Goal: Task Accomplishment & Management: Use online tool/utility

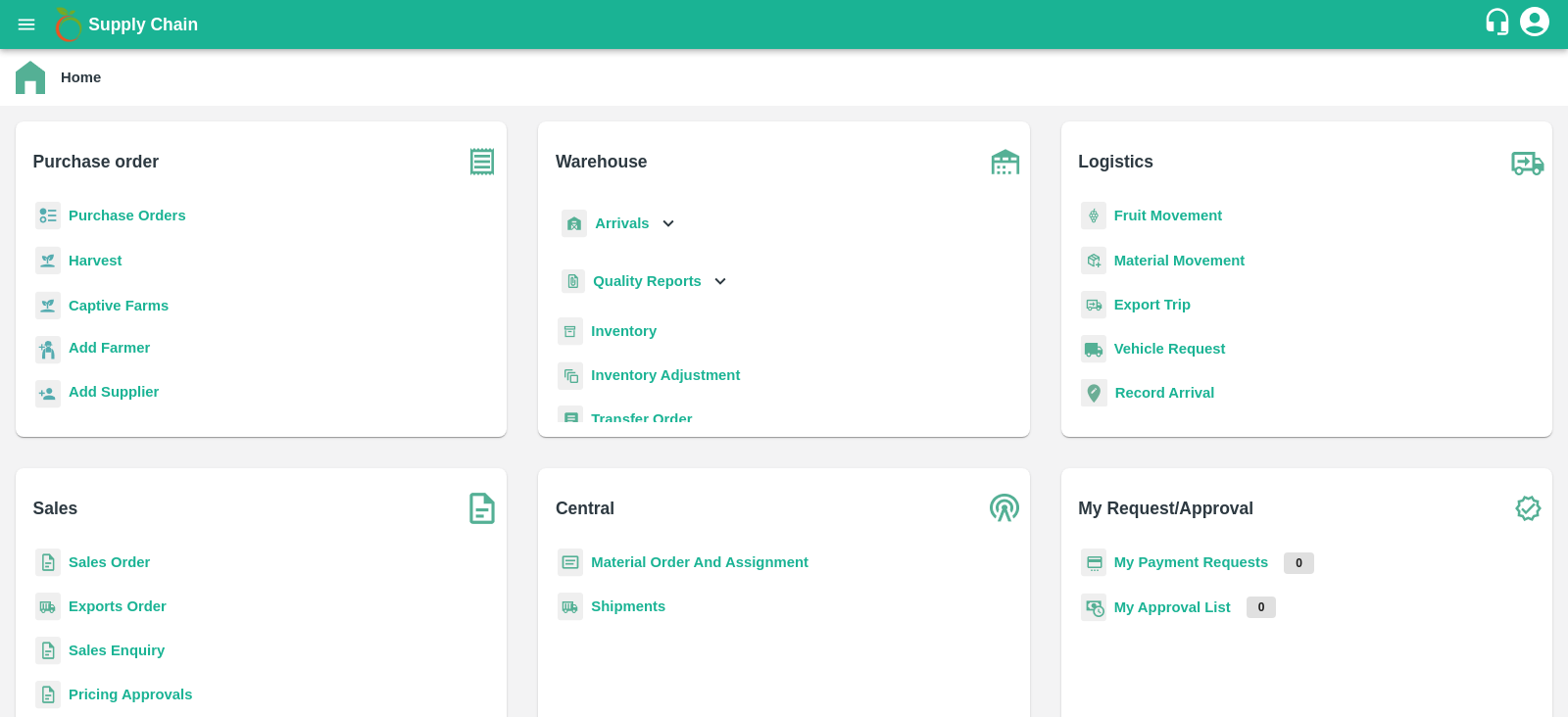
click at [607, 324] on b "Inventory" at bounding box center [623, 331] width 66 height 16
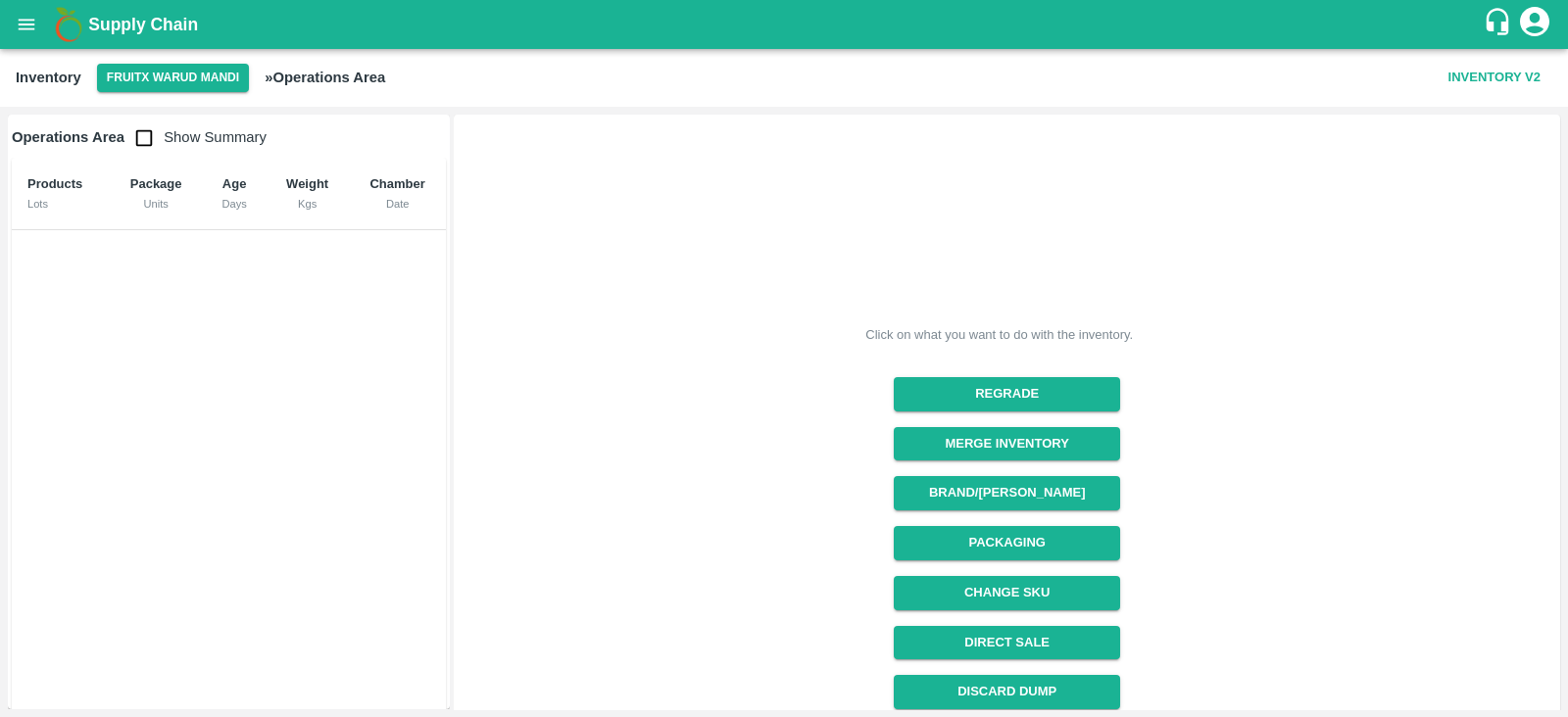
scroll to position [208, 0]
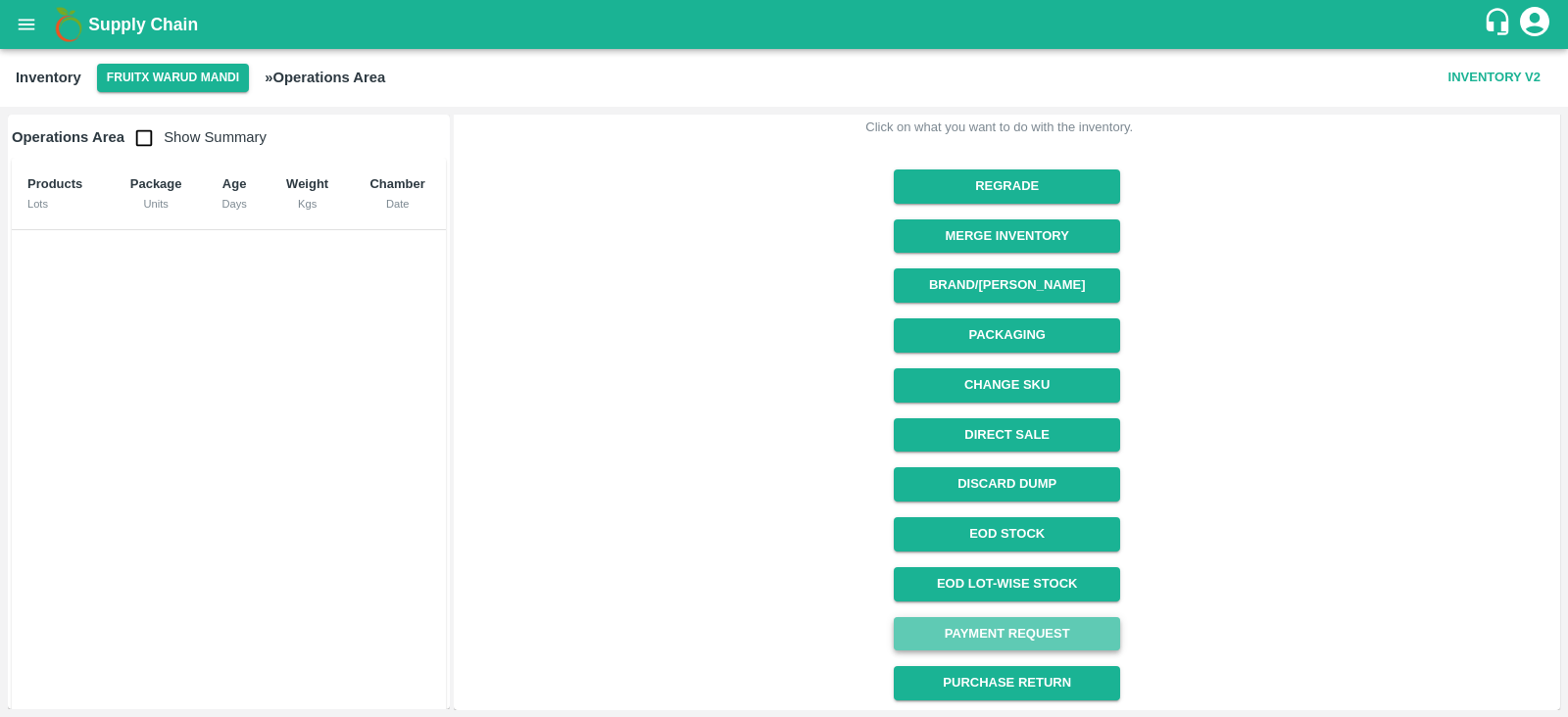
click at [998, 632] on link "Payment Request" at bounding box center [1007, 634] width 227 height 35
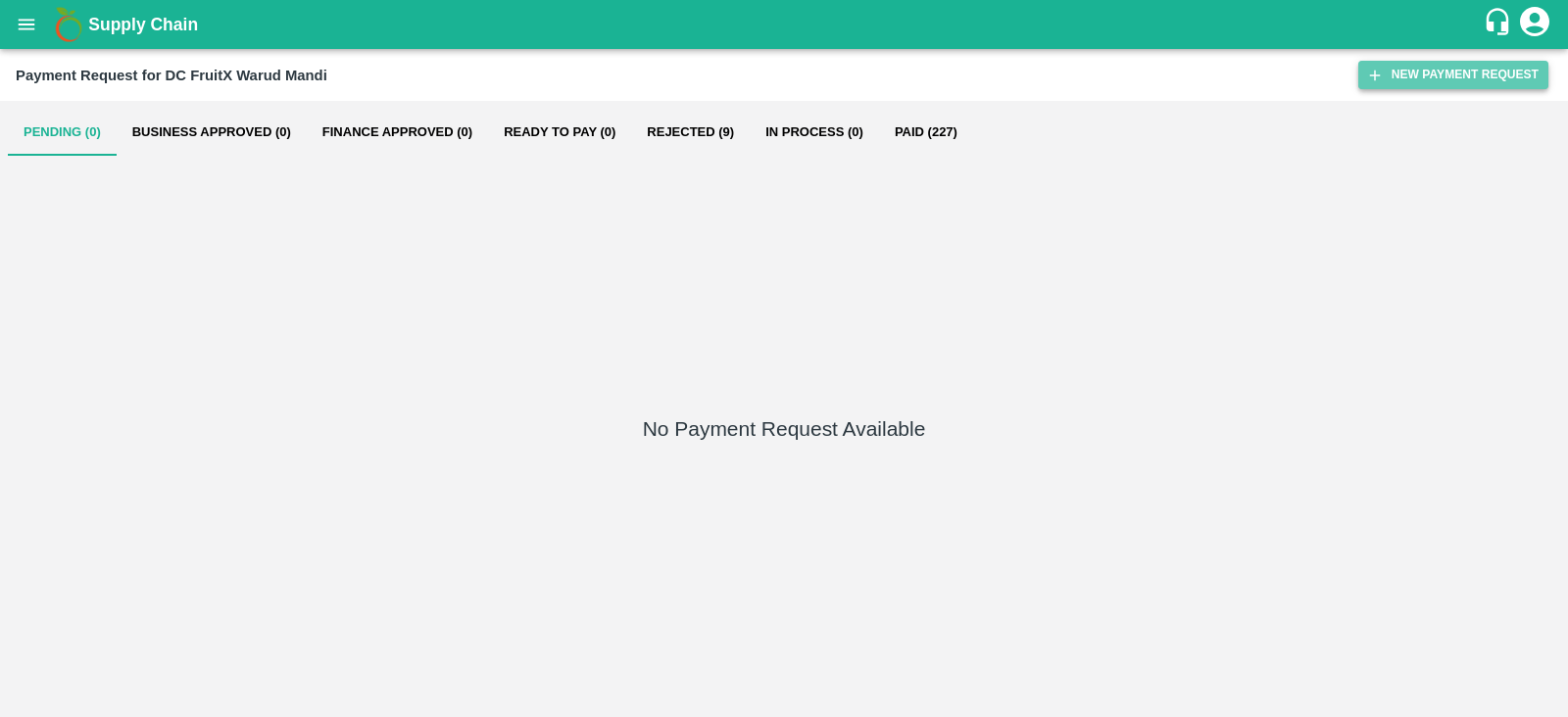
click at [1427, 76] on button "New Payment Request" at bounding box center [1453, 75] width 190 height 29
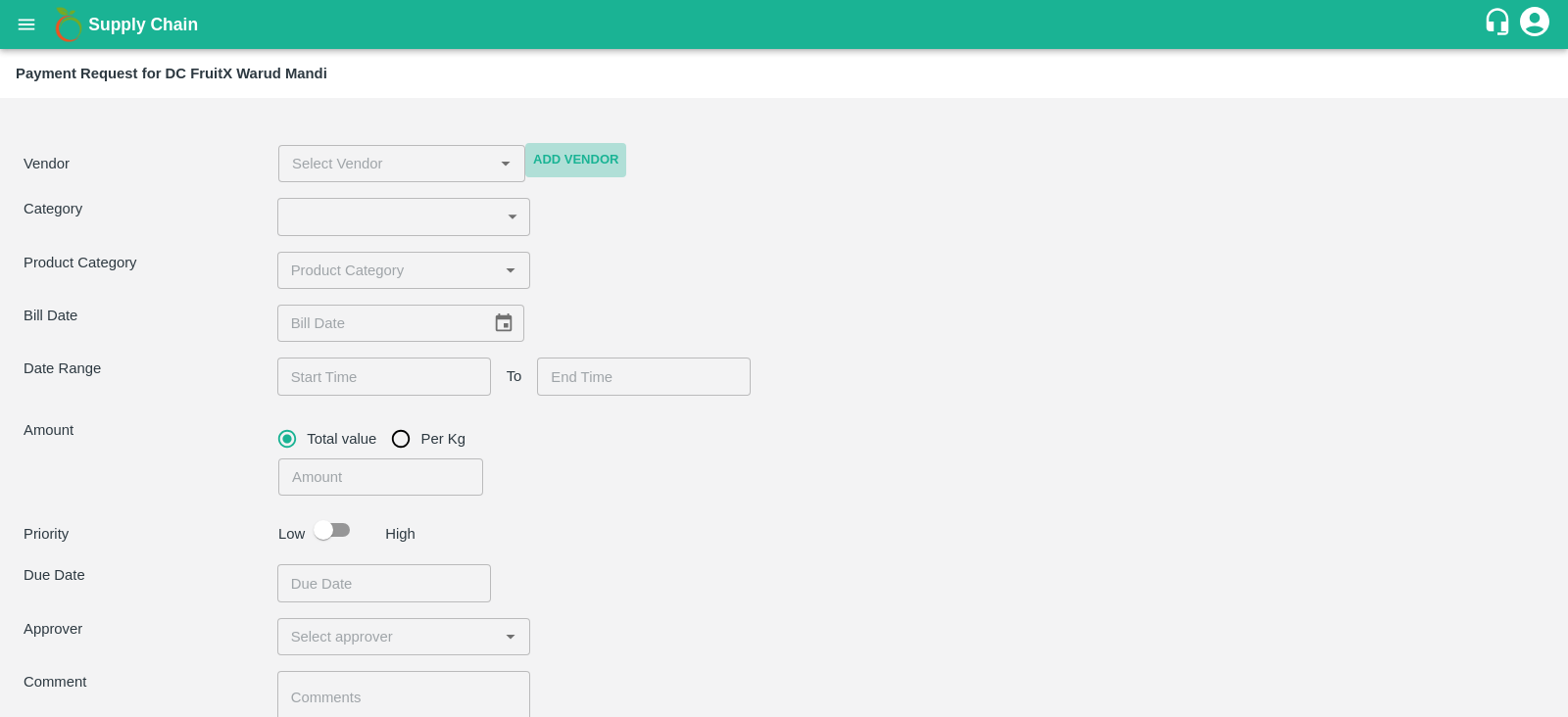
click at [589, 154] on button "Add Vendor" at bounding box center [576, 160] width 101 height 35
